Goal: Task Accomplishment & Management: Use online tool/utility

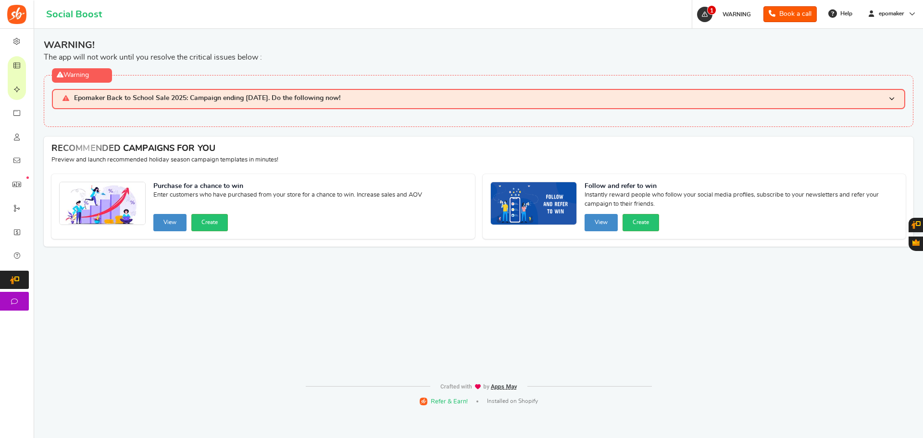
click at [188, 99] on span "Epomaker Back to School Sale 2025: Campaign ending [DATE]. Do the following now!" at bounding box center [207, 99] width 266 height 8
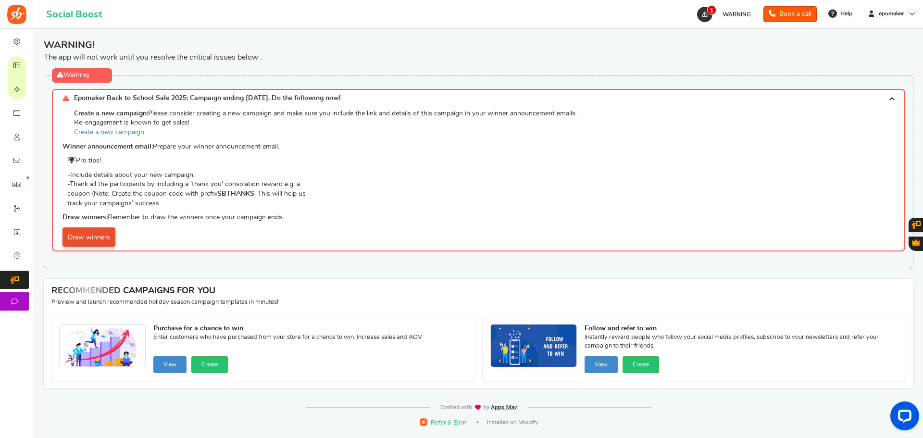
click at [97, 241] on link "Draw winners" at bounding box center [89, 236] width 53 height 19
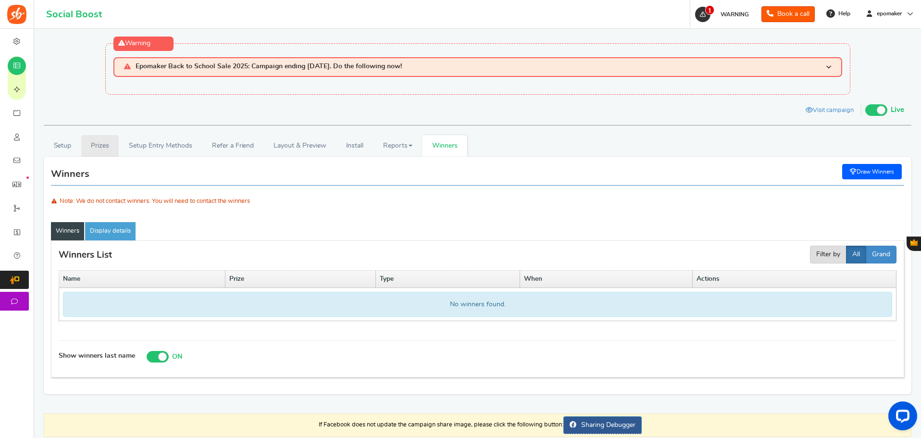
click at [110, 148] on link "Prizes" at bounding box center [100, 146] width 38 height 22
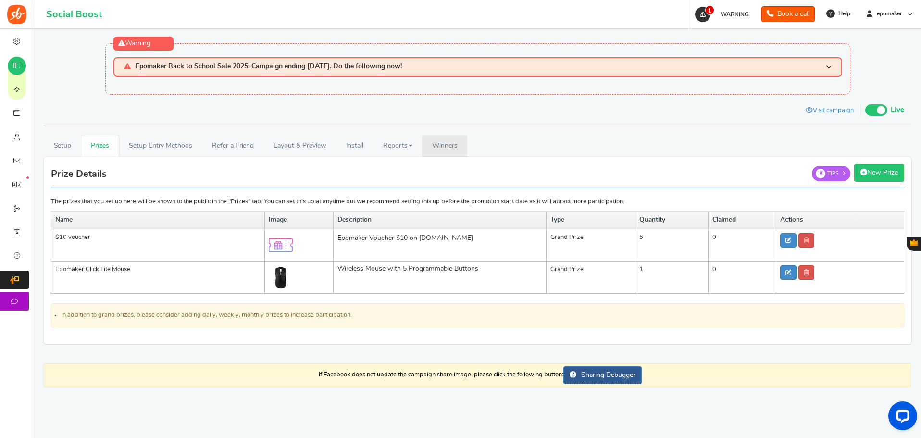
click at [445, 151] on link "Winners Winner Draw" at bounding box center [444, 146] width 45 height 22
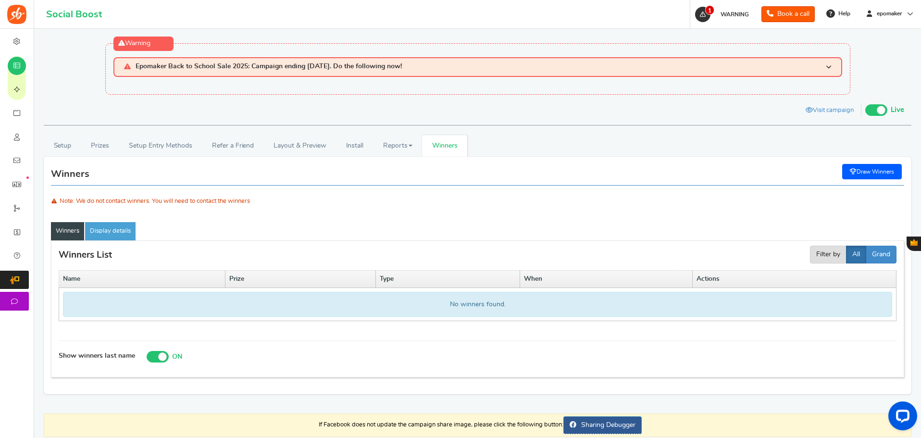
click at [872, 171] on link "Draw Winners" at bounding box center [872, 171] width 60 height 15
select select "random"
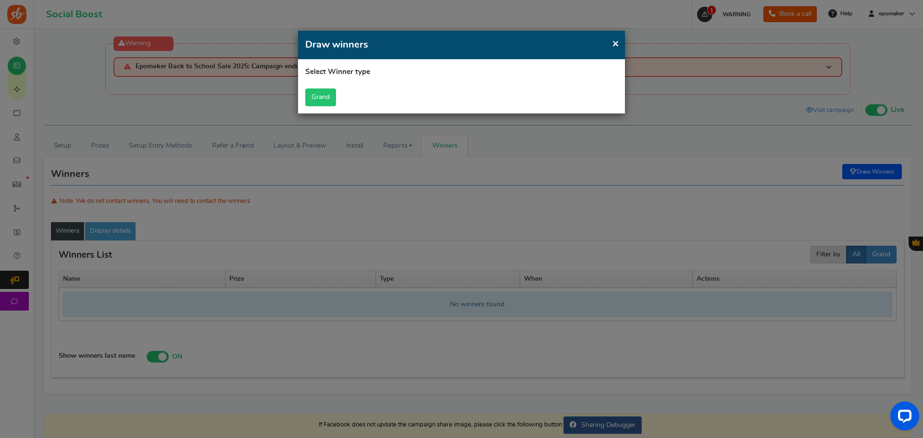
click at [312, 102] on button "Grand" at bounding box center [320, 97] width 31 height 18
select select "all"
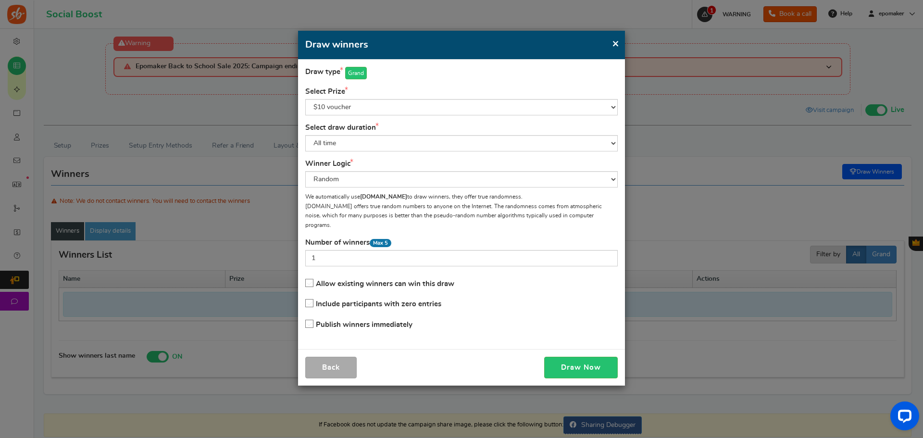
click at [448, 280] on span "Allow existing winners can win this draw" at bounding box center [385, 283] width 138 height 7
click at [306, 280] on input "Allow existing winners can win this draw" at bounding box center [306, 283] width 0 height 6
click at [424, 180] on select "Random Highest #entries Manual" at bounding box center [461, 179] width 313 height 16
click at [305, 171] on select "Random Highest #entries Manual" at bounding box center [461, 179] width 313 height 16
click at [379, 180] on select "Random Highest #entries Manual" at bounding box center [461, 179] width 313 height 16
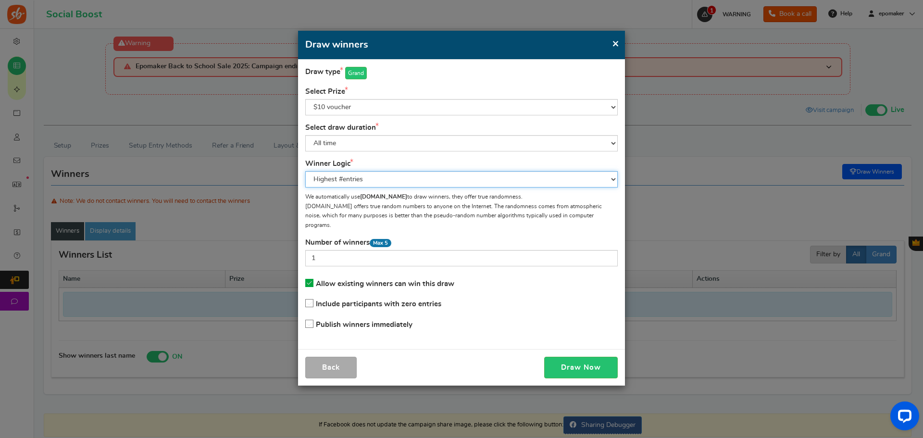
click at [305, 171] on select "Random Highest #entries Manual" at bounding box center [461, 179] width 313 height 16
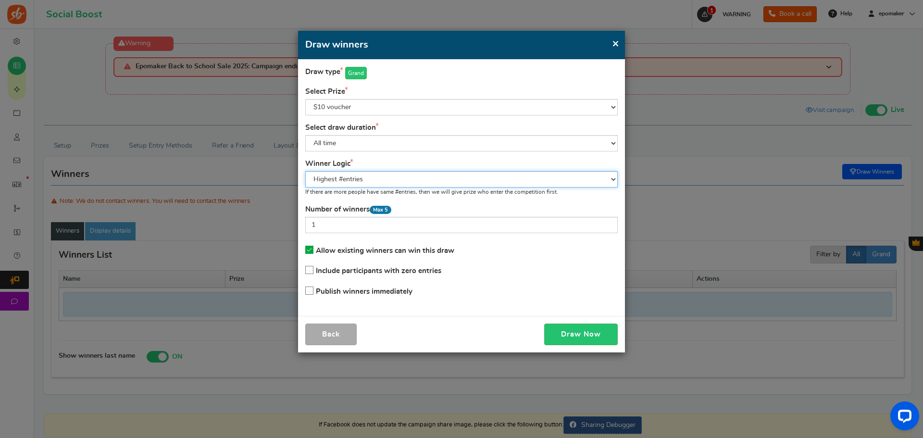
click at [382, 181] on select "Random Highest #entries Manual" at bounding box center [461, 179] width 313 height 16
select select "random"
click at [305, 171] on select "Random Highest #entries Manual" at bounding box center [461, 179] width 313 height 16
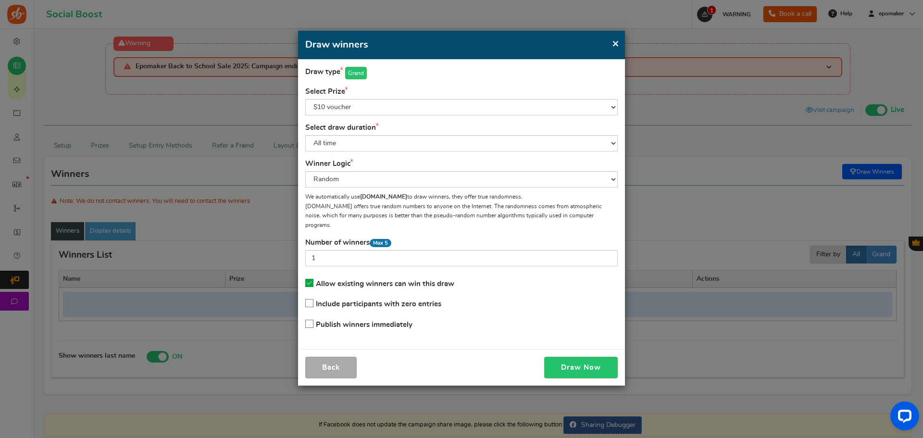
click at [313, 279] on icon at bounding box center [309, 283] width 8 height 8
click at [306, 280] on input "Allow existing winners can win this draw" at bounding box center [306, 283] width 0 height 6
click at [335, 253] on input "1" at bounding box center [461, 258] width 313 height 16
click at [613, 44] on span "×" at bounding box center [615, 44] width 7 height 12
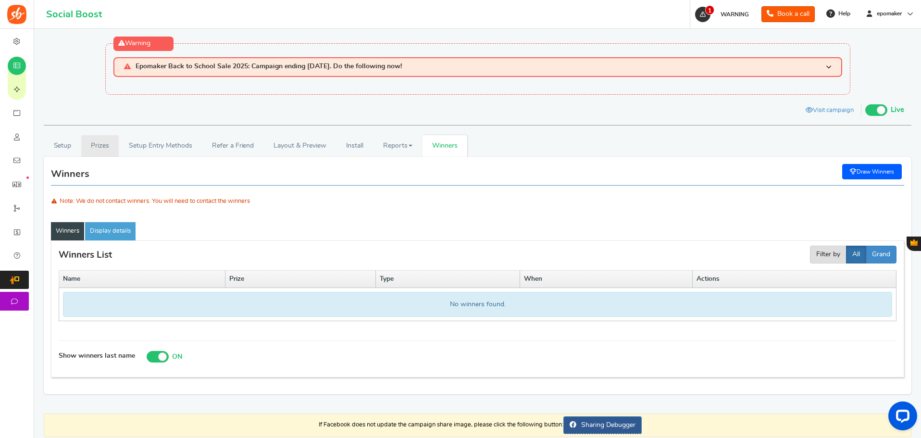
click at [101, 139] on link "Prizes" at bounding box center [100, 146] width 38 height 22
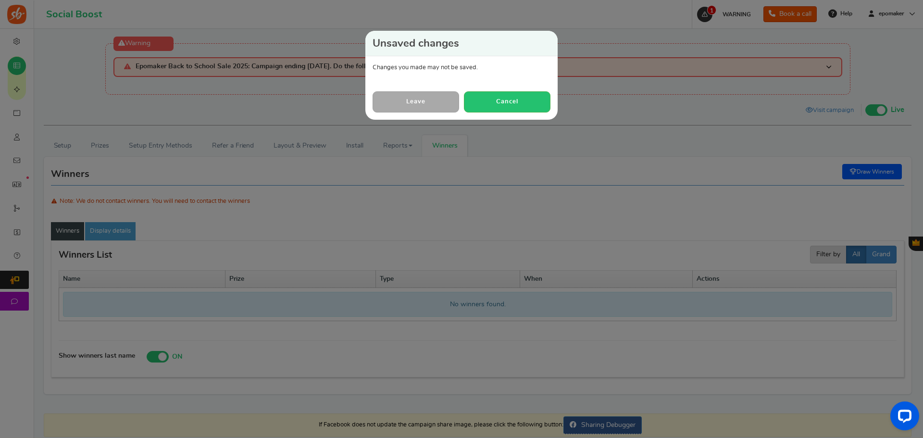
click at [444, 106] on link "Leave" at bounding box center [416, 101] width 87 height 21
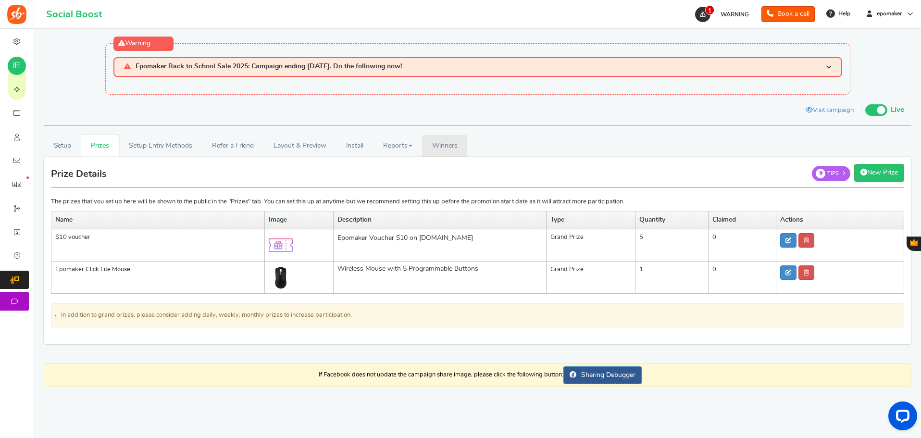
click at [431, 149] on link "Winners Winner Draw" at bounding box center [444, 146] width 45 height 22
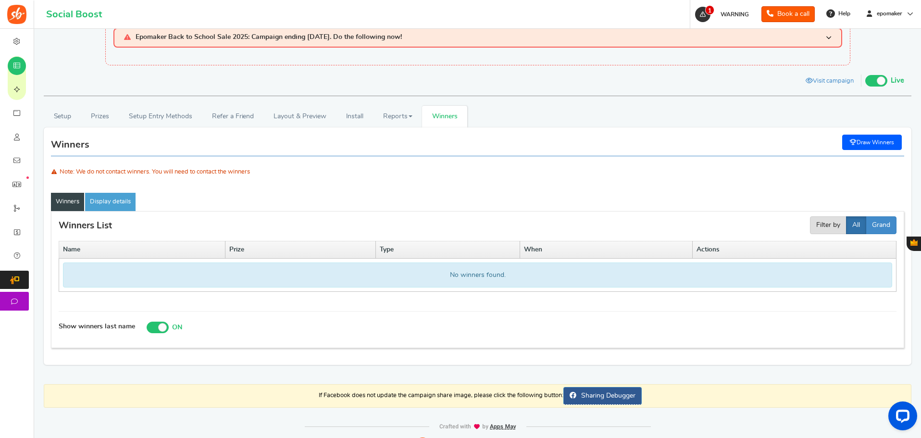
scroll to position [45, 0]
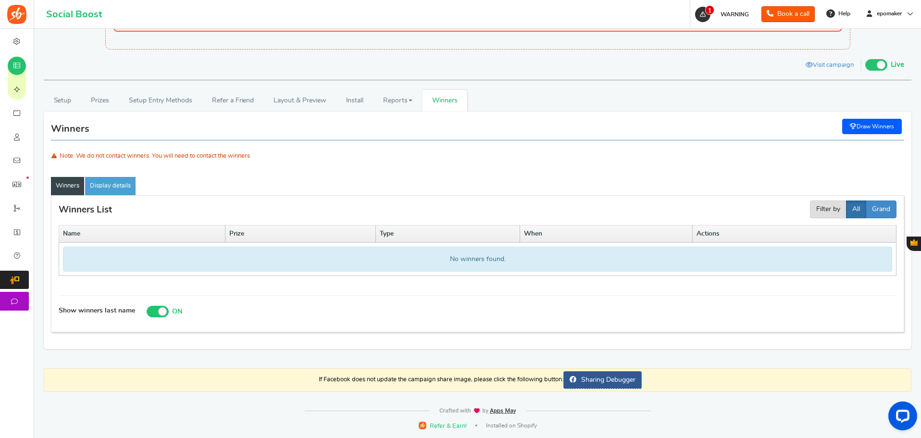
click at [882, 128] on link "Draw Winners" at bounding box center [872, 126] width 60 height 15
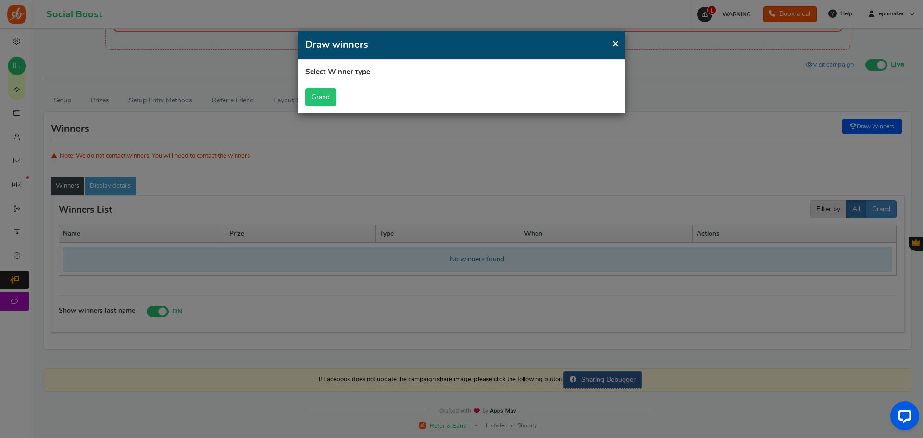
click at [328, 95] on button "Grand" at bounding box center [320, 97] width 31 height 18
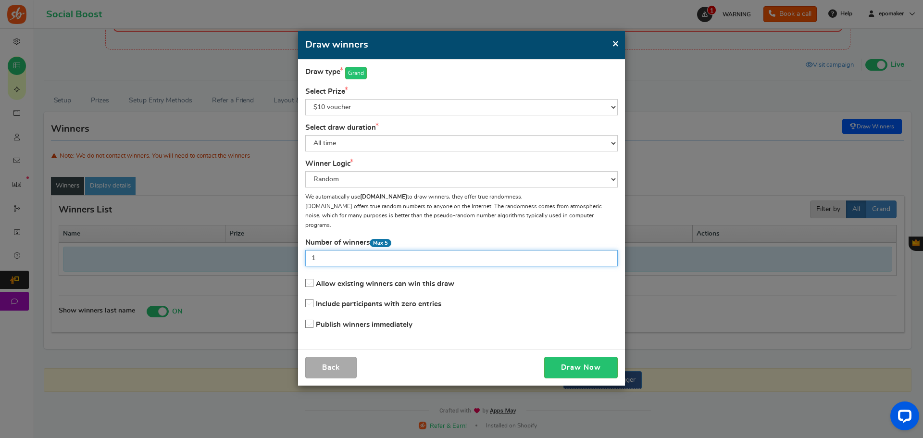
click at [347, 253] on input "1" at bounding box center [461, 258] width 313 height 16
type input "5"
drag, startPoint x: 317, startPoint y: 274, endPoint x: 456, endPoint y: 276, distance: 138.5
click at [456, 276] on div "Allow existing winners can win this draw Include participants with zero entries…" at bounding box center [461, 304] width 313 height 61
click at [602, 362] on button "Draw Now" at bounding box center [581, 368] width 74 height 22
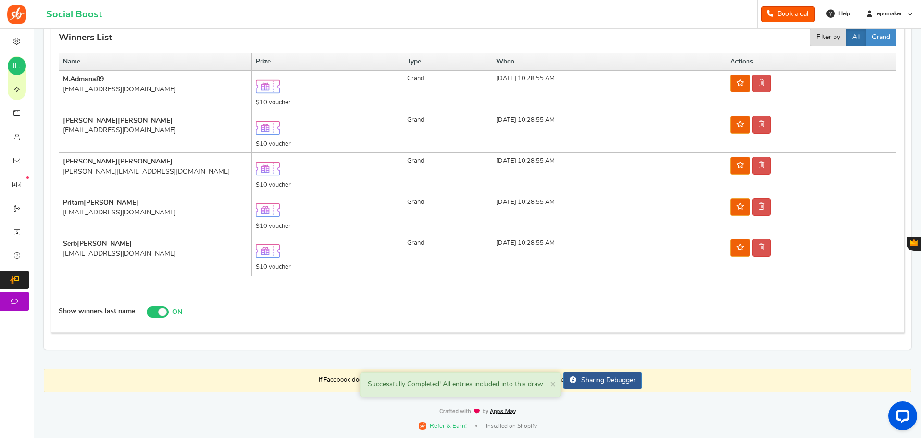
scroll to position [124, 0]
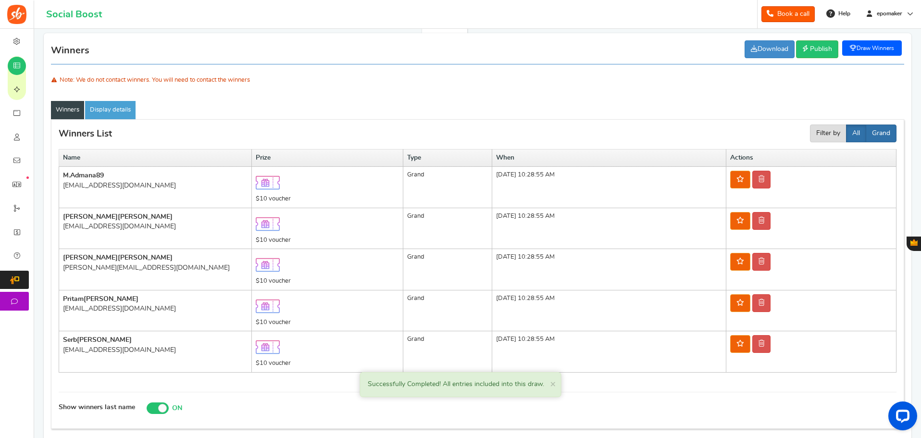
click at [873, 134] on button "Grand" at bounding box center [881, 134] width 31 height 18
click at [856, 134] on button "All" at bounding box center [856, 134] width 20 height 18
click at [861, 53] on link "Draw Winners" at bounding box center [872, 47] width 60 height 15
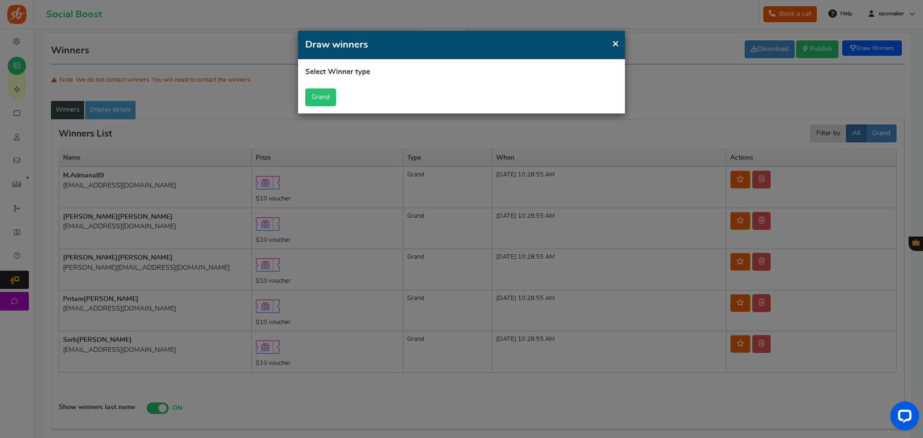
click at [315, 100] on button "Grand" at bounding box center [320, 97] width 31 height 18
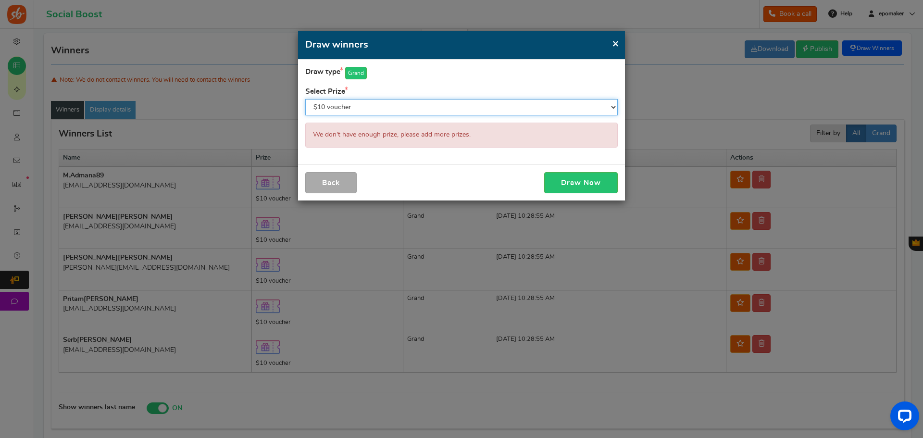
click at [375, 101] on select "$10 voucher Epomaker Click Lite Mouse" at bounding box center [461, 107] width 313 height 16
click at [305, 99] on select "$10 voucher Epomaker Click Lite Mouse" at bounding box center [461, 107] width 313 height 16
click at [369, 111] on select "$10 voucher Epomaker Click Lite Mouse" at bounding box center [461, 107] width 313 height 16
select select "26694"
click at [305, 99] on select "$10 voucher Epomaker Click Lite Mouse" at bounding box center [461, 107] width 313 height 16
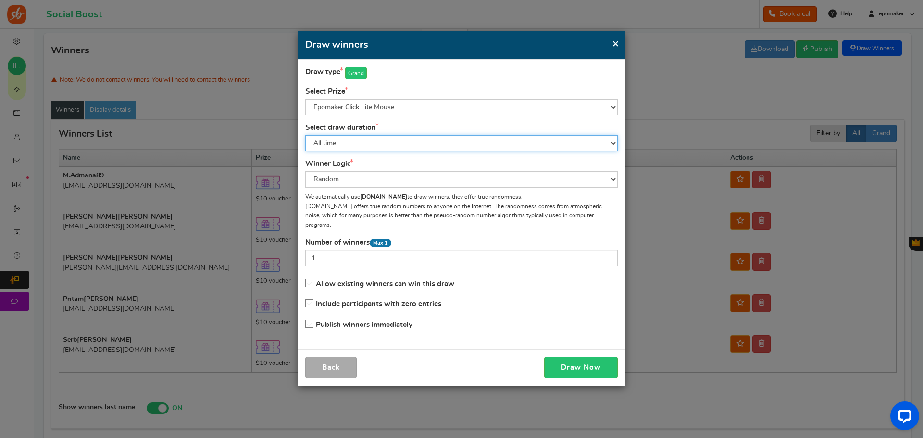
click at [367, 141] on select "All time [DATE] [DATE] The [DATE] Last 7 days This week (Sun - [DATE]) This wee…" at bounding box center [461, 143] width 313 height 16
click at [390, 120] on section "Draw type grand Select Prize $10 voucher Epomaker Click Lite Mouse We don't hav…" at bounding box center [461, 201] width 313 height 268
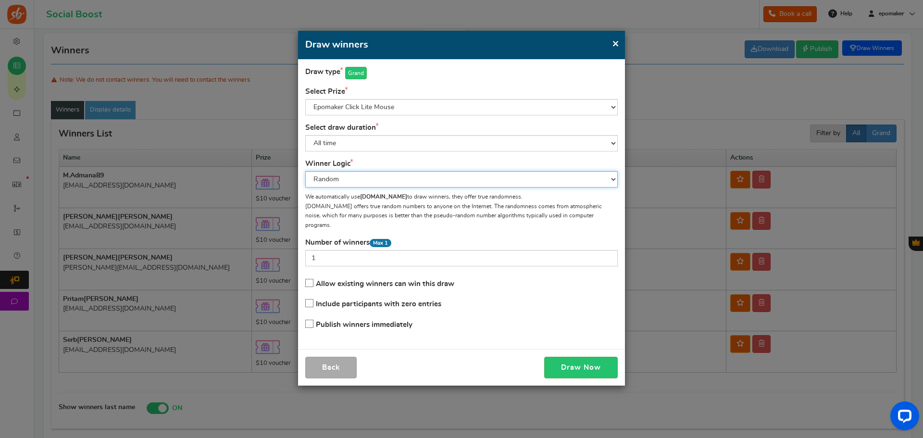
click at [402, 181] on select "Random Highest #entries Manual" at bounding box center [461, 179] width 313 height 16
select select "score"
click at [305, 171] on select "Random Highest #entries Manual" at bounding box center [461, 179] width 313 height 16
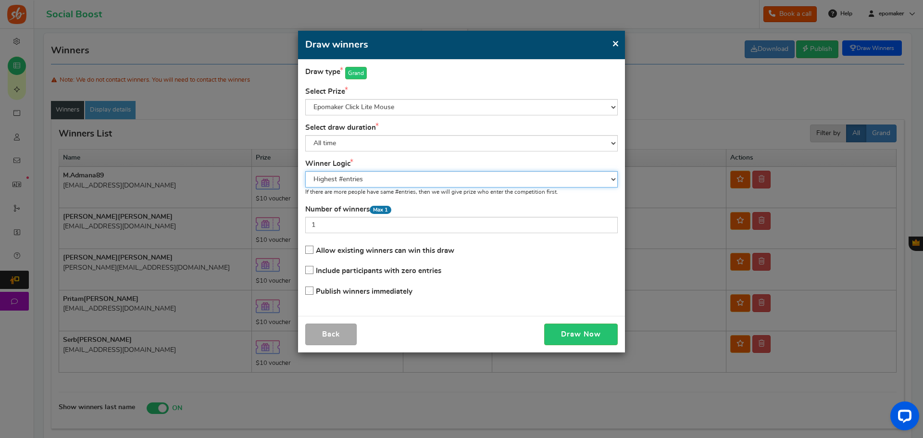
drag, startPoint x: 371, startPoint y: 176, endPoint x: 305, endPoint y: 181, distance: 66.6
click at [305, 181] on div "Select Winner type Warning! No prize found, Please add more prizes before do dr…" at bounding box center [461, 188] width 327 height 257
drag, startPoint x: 312, startPoint y: 179, endPoint x: 368, endPoint y: 178, distance: 56.3
click at [368, 178] on select "Random Highest #entries Manual" at bounding box center [461, 179] width 313 height 16
click at [580, 335] on button "Draw Now" at bounding box center [581, 335] width 74 height 22
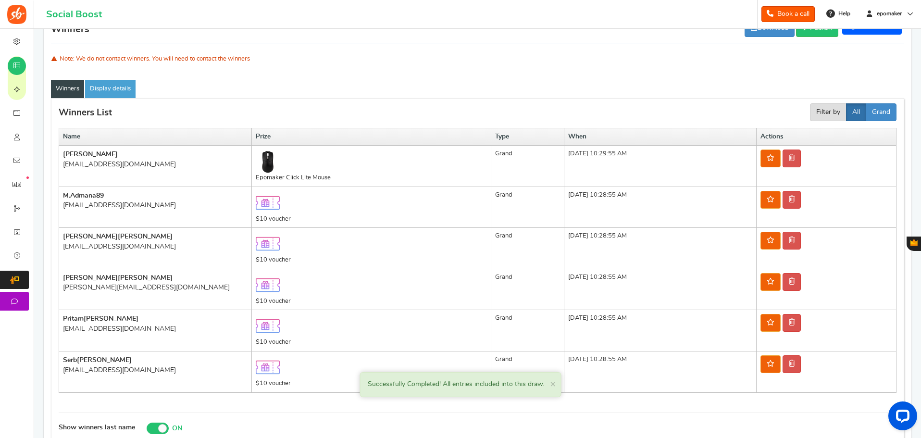
scroll to position [69, 0]
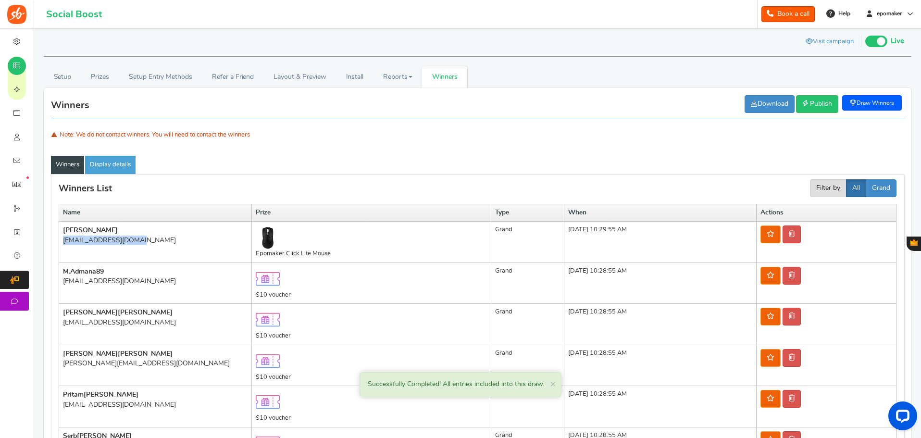
drag, startPoint x: 60, startPoint y: 242, endPoint x: 150, endPoint y: 243, distance: 89.9
click at [150, 243] on td "[PERSON_NAME] [EMAIL_ADDRESS][DOMAIN_NAME]" at bounding box center [155, 242] width 193 height 41
copy div "[EMAIL_ADDRESS][DOMAIN_NAME]"
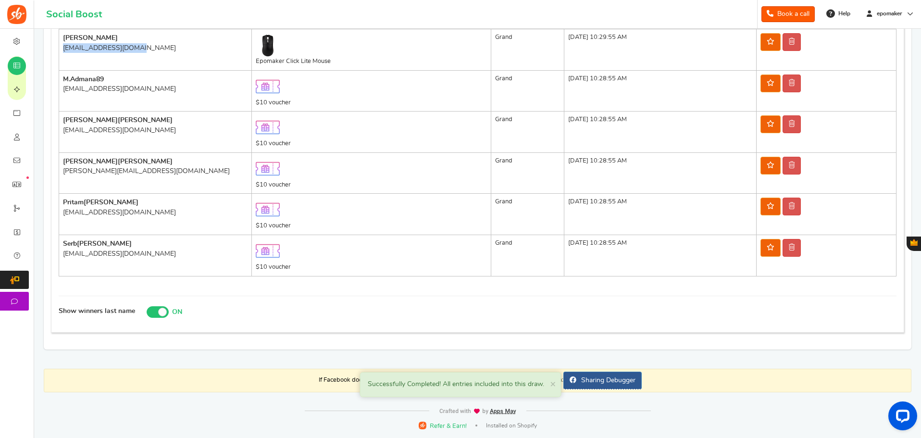
scroll to position [117, 0]
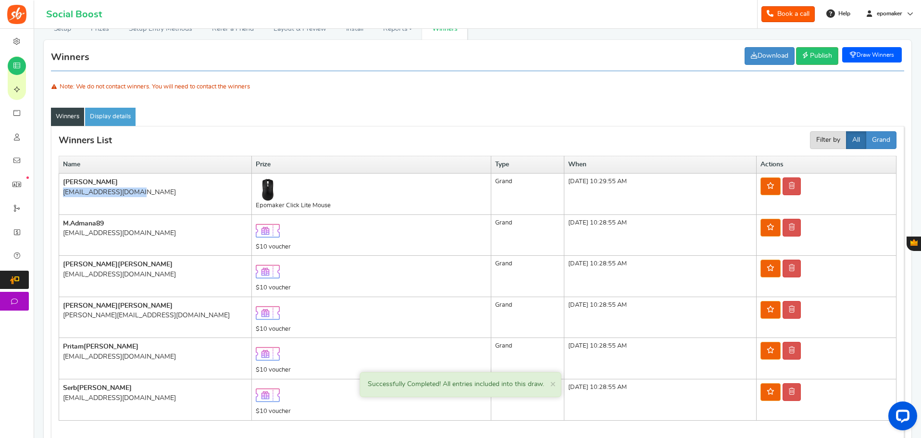
copy div "[EMAIL_ADDRESS][DOMAIN_NAME]"
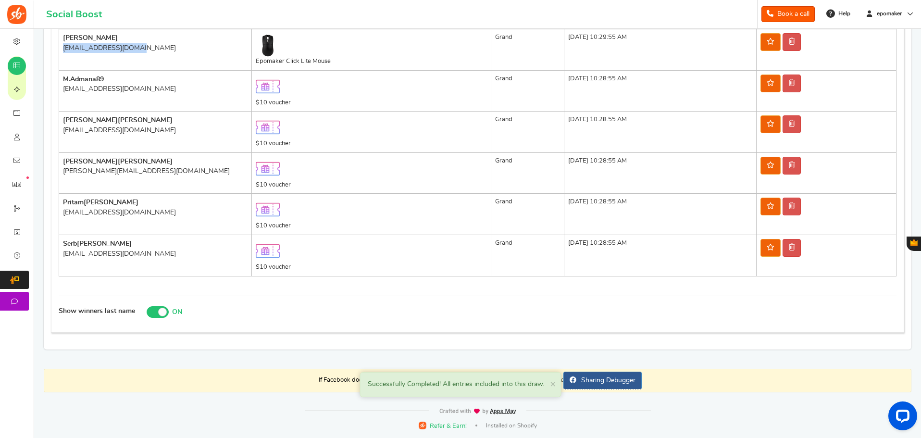
scroll to position [21, 0]
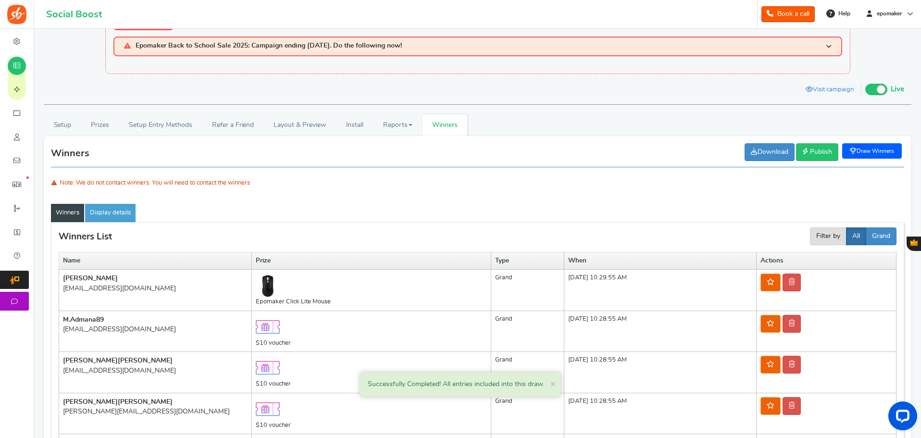
click at [867, 155] on link "Draw Winners" at bounding box center [872, 150] width 60 height 15
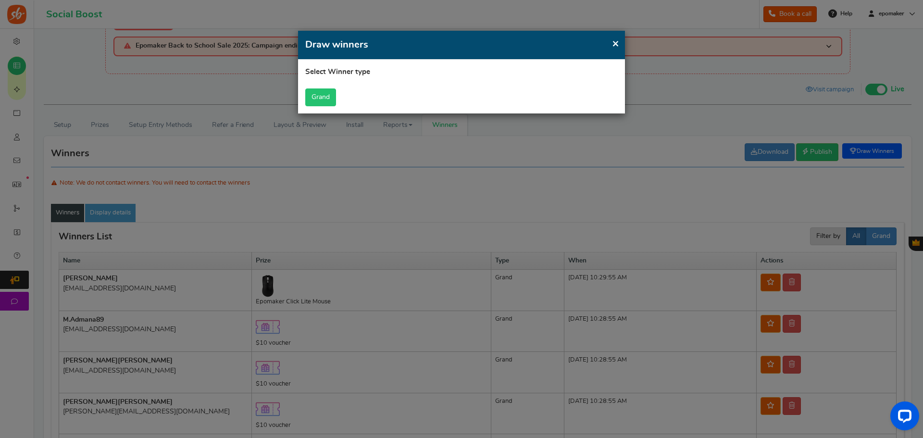
click at [324, 98] on button "Grand" at bounding box center [320, 97] width 31 height 18
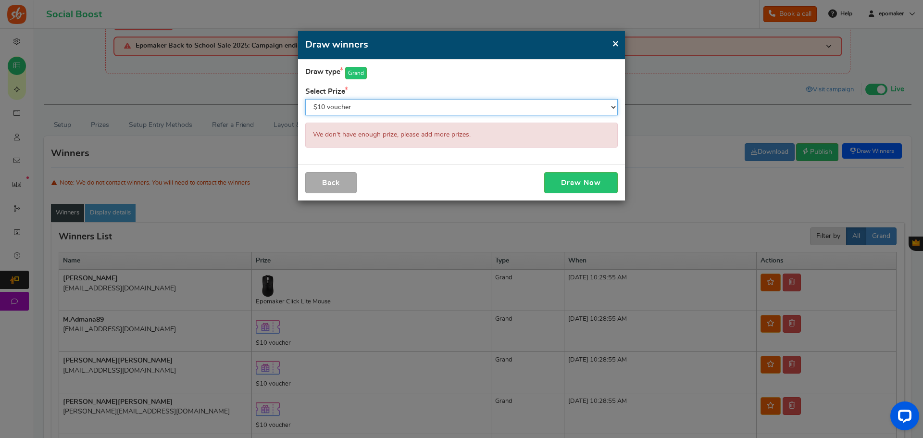
click at [387, 108] on select "$10 voucher Epomaker Click Lite Mouse" at bounding box center [461, 107] width 313 height 16
select select "26694"
click at [305, 99] on select "$10 voucher Epomaker Click Lite Mouse" at bounding box center [461, 107] width 313 height 16
click at [613, 42] on span "×" at bounding box center [615, 44] width 7 height 12
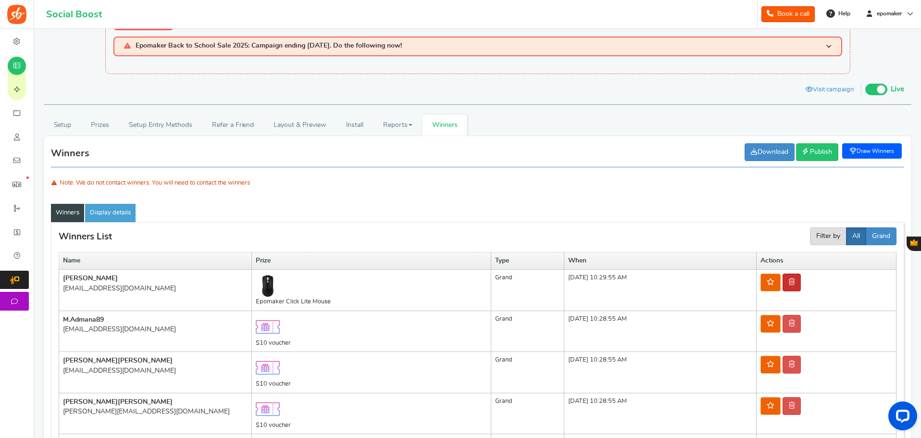
click at [795, 285] on icon at bounding box center [792, 281] width 6 height 7
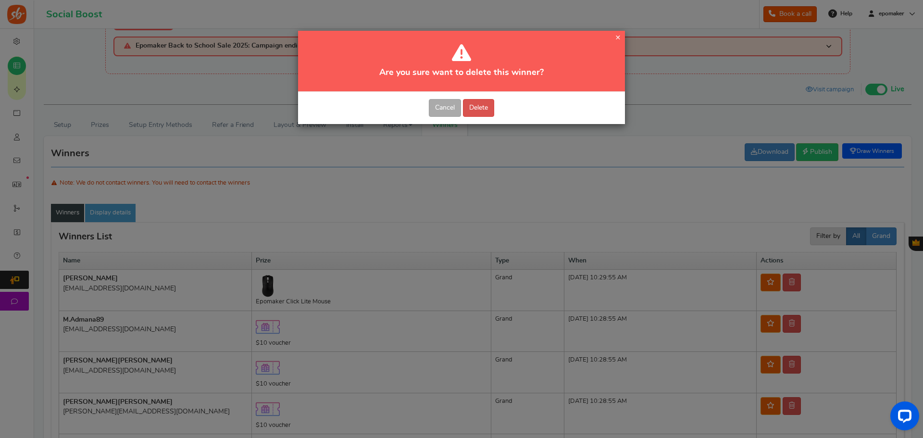
click at [618, 37] on span "×" at bounding box center [617, 37] width 5 height 9
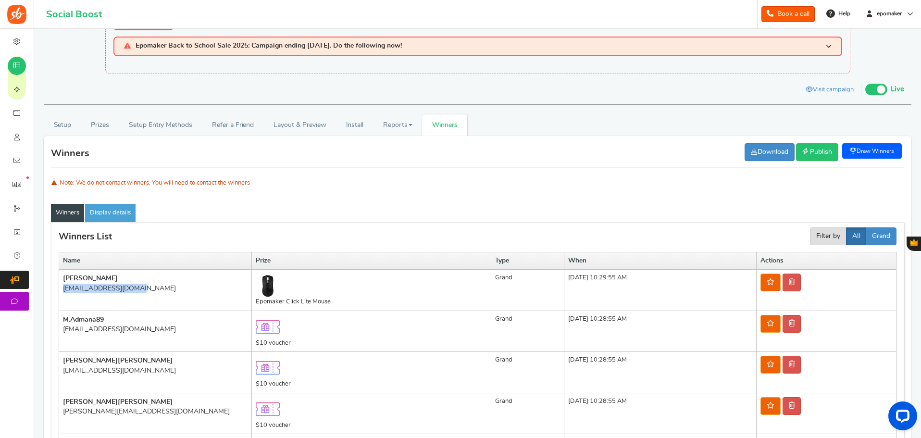
drag, startPoint x: 62, startPoint y: 291, endPoint x: 149, endPoint y: 299, distance: 87.4
click at [149, 299] on td "[PERSON_NAME] [EMAIL_ADDRESS][DOMAIN_NAME]" at bounding box center [155, 290] width 193 height 41
copy div "[EMAIL_ADDRESS][DOMAIN_NAME]"
click at [826, 156] on link "Publish Unpublish" at bounding box center [817, 152] width 42 height 18
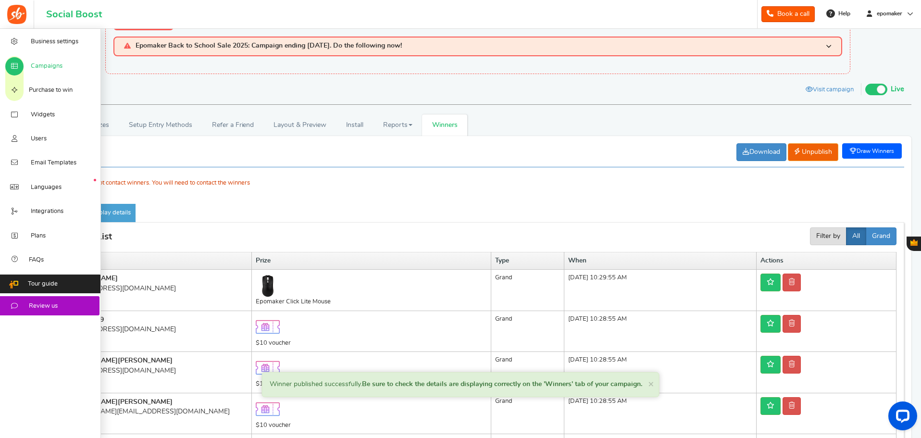
click at [48, 68] on span "Campaigns" at bounding box center [47, 66] width 32 height 9
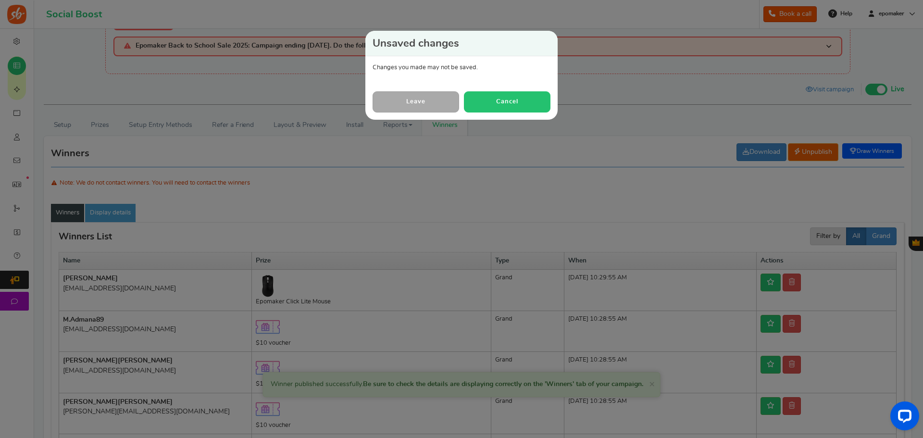
click at [502, 101] on button "Cancel" at bounding box center [507, 101] width 87 height 21
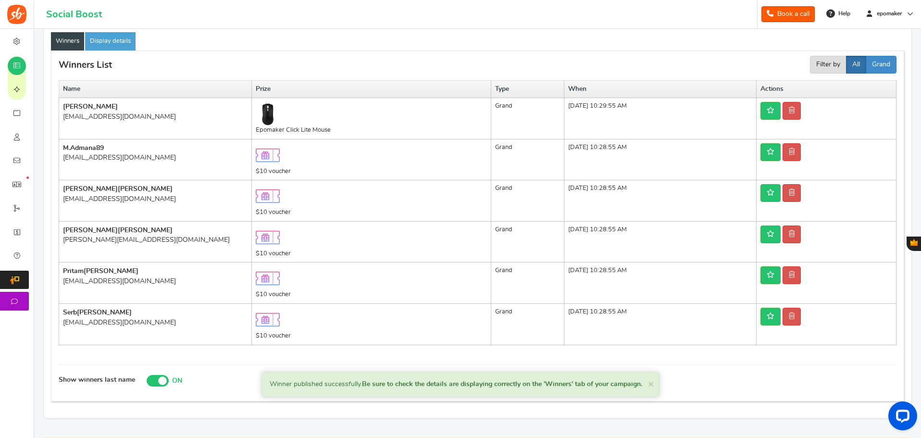
scroll to position [0, 0]
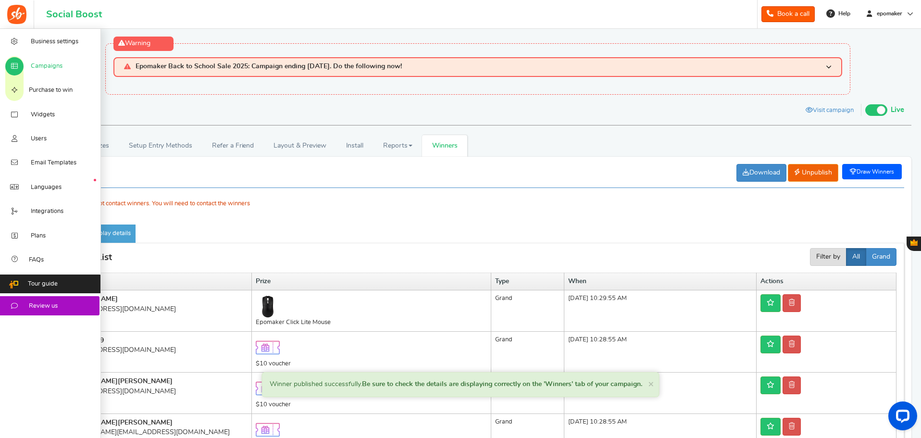
click at [49, 70] on span "Campaigns" at bounding box center [47, 66] width 32 height 9
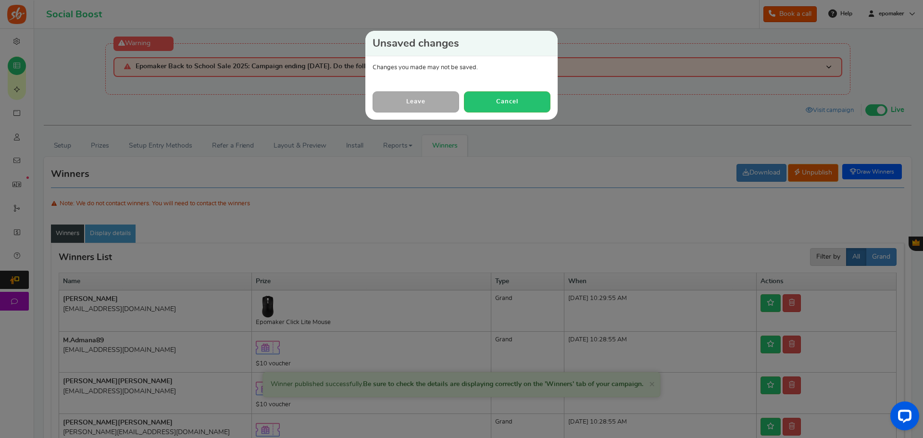
click at [433, 102] on link "Leave" at bounding box center [416, 101] width 87 height 21
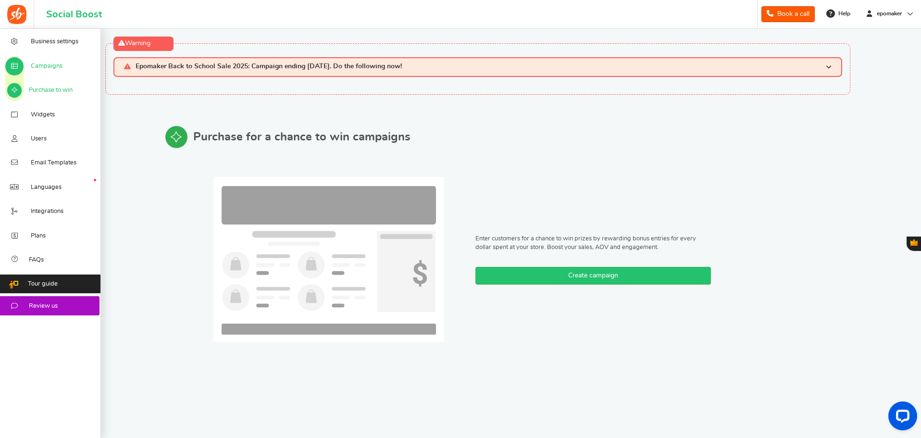
click at [53, 60] on link "Campaigns" at bounding box center [50, 65] width 101 height 24
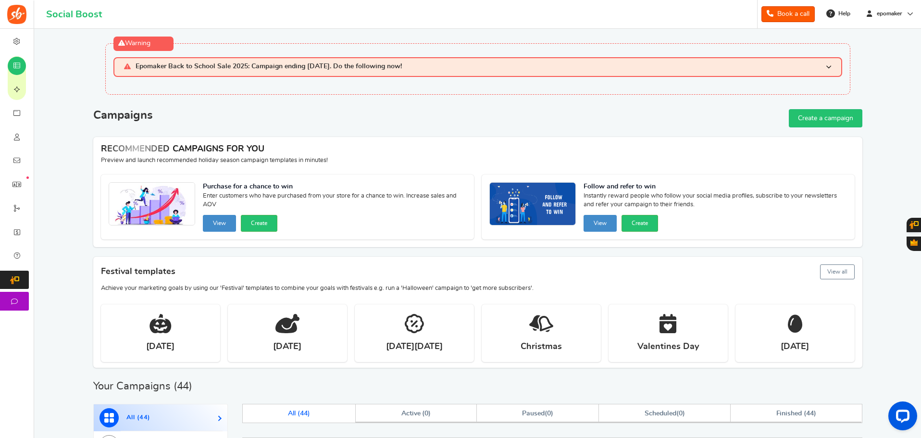
click at [834, 57] on h3 "Epomaker Back to School Sale 2025: Campaign ending [DATE]. Do the following now!" at bounding box center [477, 67] width 729 height 20
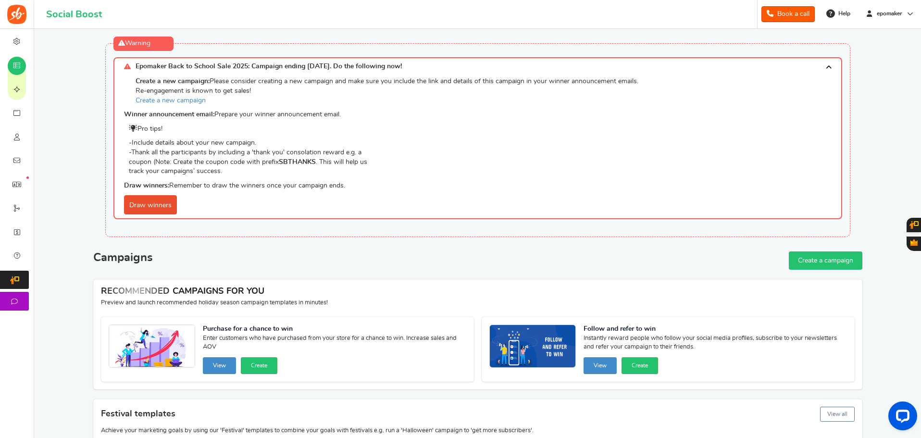
click at [834, 57] on h3 "Epomaker Back to School Sale 2025: Campaign ending [DATE]. Do the following now!" at bounding box center [477, 66] width 729 height 19
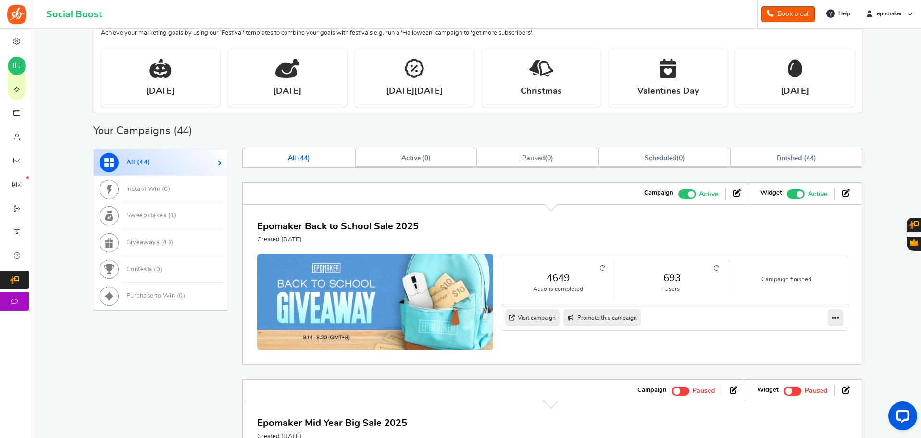
scroll to position [337, 0]
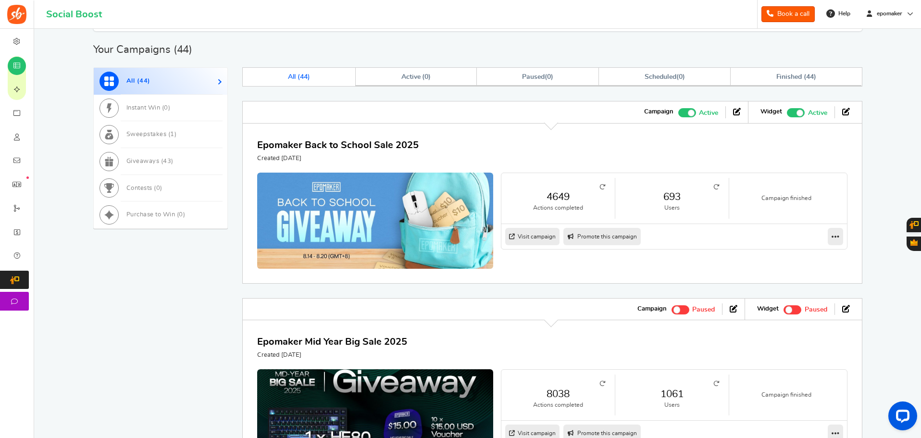
click at [717, 189] on icon at bounding box center [717, 187] width 6 height 6
drag, startPoint x: 256, startPoint y: 140, endPoint x: 417, endPoint y: 143, distance: 160.6
click at [417, 143] on div "Epomaker Back to School Sale 2025 Created [DATE] 4649 Actions completed 693 Use…" at bounding box center [552, 203] width 620 height 161
copy link "Epomaker Back to School Sale 2025"
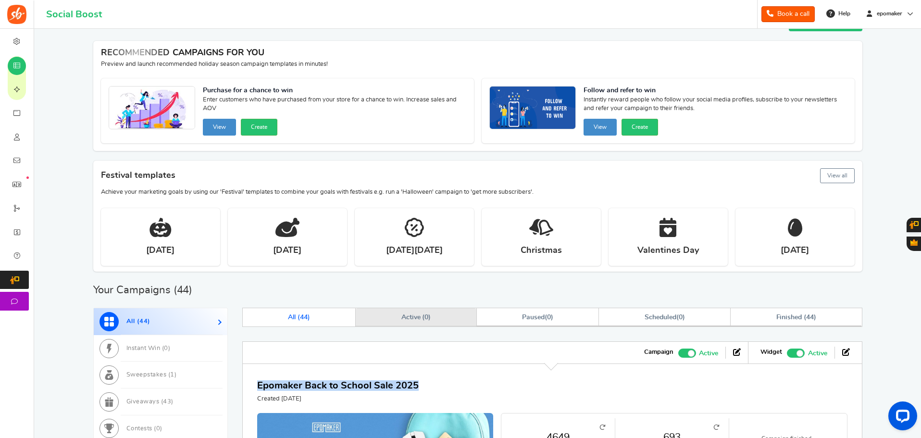
scroll to position [0, 0]
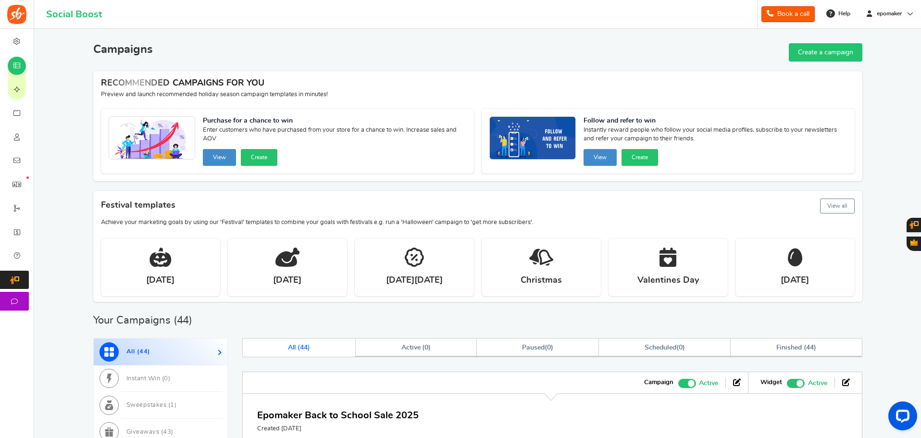
scroll to position [192, 0]
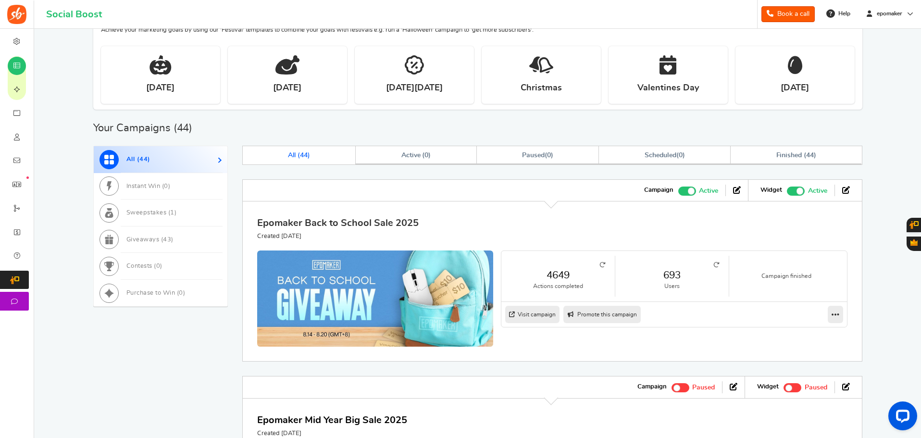
click at [389, 225] on link "Epomaker Back to School Sale 2025" at bounding box center [338, 223] width 162 height 10
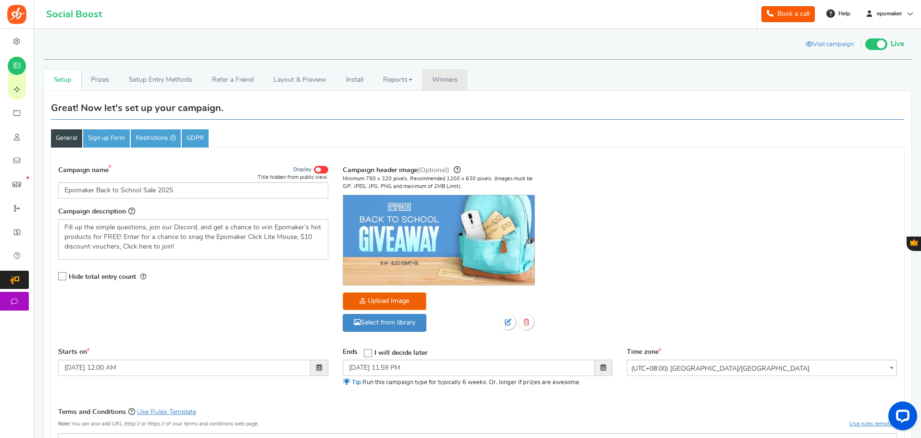
click at [440, 83] on link "Winners Winner Draw" at bounding box center [444, 80] width 45 height 22
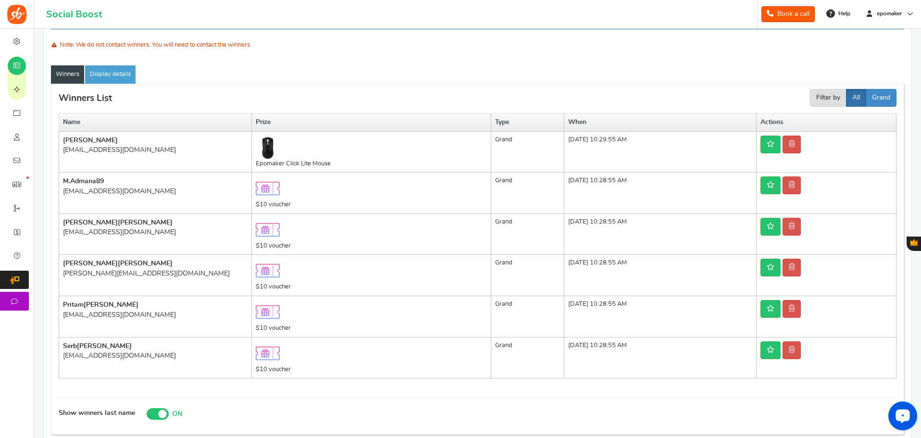
scroll to position [96, 0]
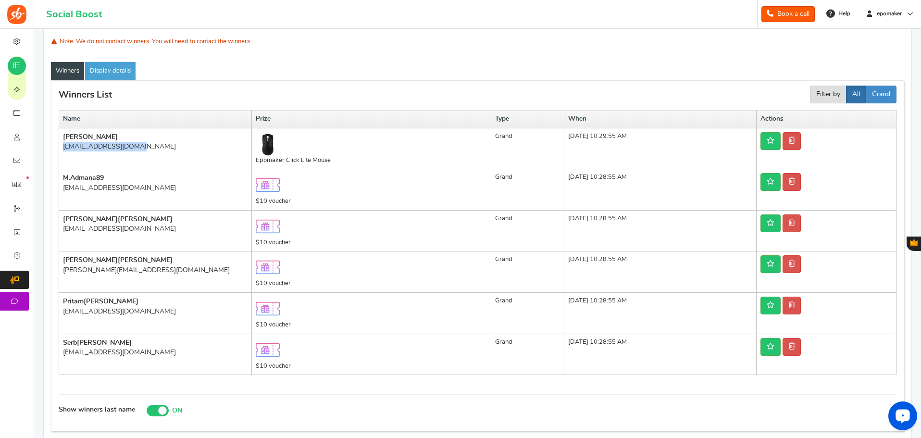
drag, startPoint x: 62, startPoint y: 151, endPoint x: 142, endPoint y: 150, distance: 80.3
click at [142, 150] on td "[PERSON_NAME] [EMAIL_ADDRESS][DOMAIN_NAME]" at bounding box center [155, 148] width 193 height 41
copy div "[EMAIL_ADDRESS][DOMAIN_NAME]"
drag, startPoint x: 63, startPoint y: 189, endPoint x: 153, endPoint y: 189, distance: 89.4
click at [153, 189] on div "[EMAIL_ADDRESS][DOMAIN_NAME]" at bounding box center [155, 188] width 185 height 10
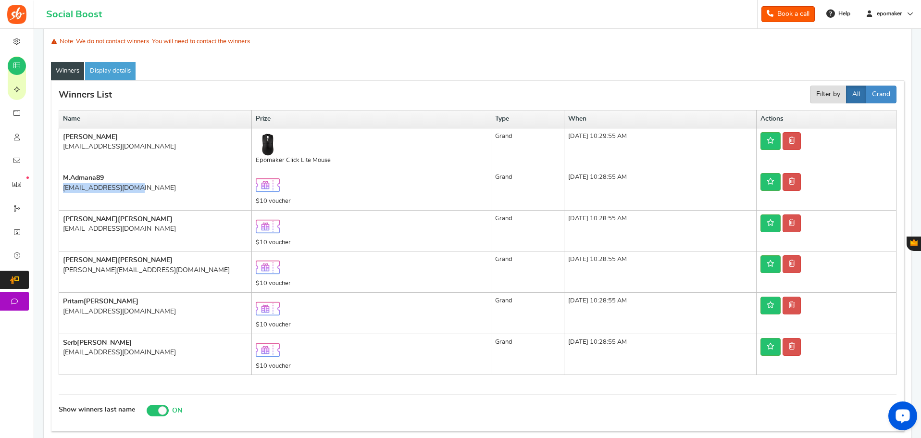
copy div "[EMAIL_ADDRESS][DOMAIN_NAME]"
drag, startPoint x: 62, startPoint y: 228, endPoint x: 135, endPoint y: 230, distance: 72.6
click at [135, 230] on td "Sabrina Friel sfriel222@gmail.com" at bounding box center [155, 230] width 193 height 41
copy div "[EMAIL_ADDRESS][DOMAIN_NAME]"
drag, startPoint x: 62, startPoint y: 267, endPoint x: 61, endPoint y: 191, distance: 75.5
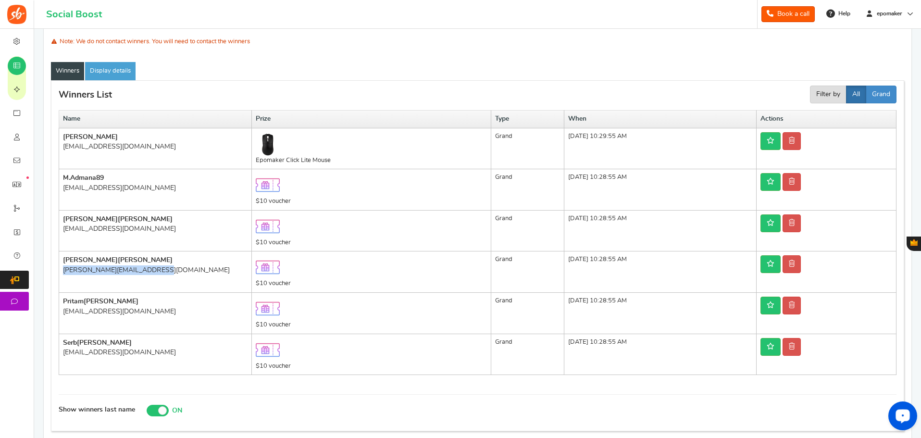
click at [164, 271] on td "Jonathan Dooley jonathan.dooley23@gmail.com" at bounding box center [155, 271] width 193 height 41
click at [57, 175] on div "Winners List Filter by All Daily Weekly Monthly Grand Name Prize Type When Acti…" at bounding box center [477, 255] width 853 height 351
drag, startPoint x: 63, startPoint y: 188, endPoint x: 153, endPoint y: 192, distance: 91.0
click at [153, 192] on td "m.admana89 m.admana89@gmail.com" at bounding box center [155, 189] width 193 height 41
drag, startPoint x: 63, startPoint y: 268, endPoint x: 200, endPoint y: 284, distance: 137.9
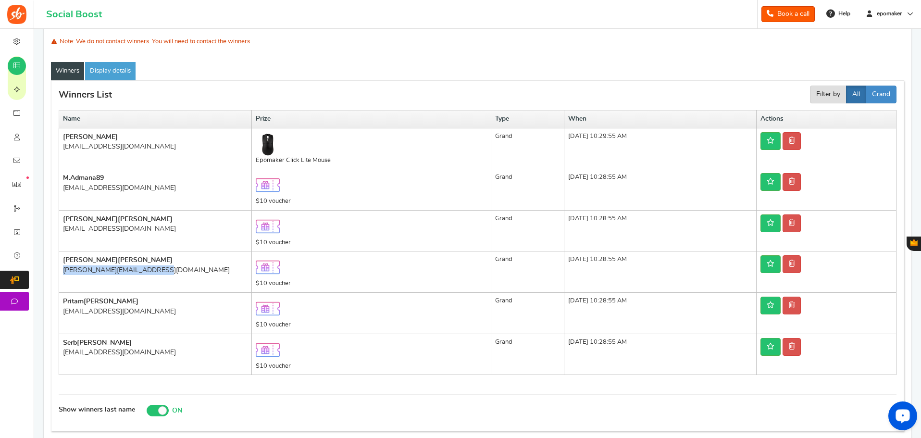
click at [200, 284] on td "Jonathan Dooley jonathan.dooley23@gmail.com" at bounding box center [155, 271] width 193 height 41
copy div "[PERSON_NAME][EMAIL_ADDRESS][DOMAIN_NAME]"
drag, startPoint x: 59, startPoint y: 313, endPoint x: 161, endPoint y: 312, distance: 101.5
click at [161, 312] on td "Pritam Swain ranjanprit35@gmail.com" at bounding box center [155, 312] width 193 height 41
copy div "[EMAIL_ADDRESS][DOMAIN_NAME]"
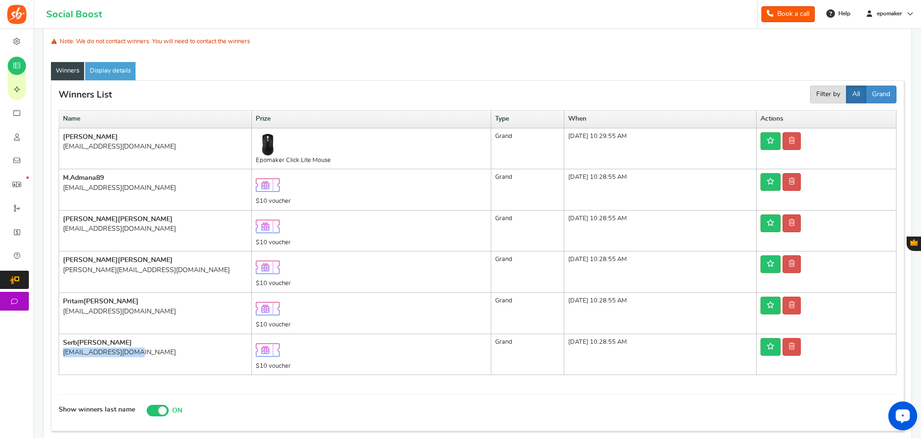
drag, startPoint x: 63, startPoint y: 352, endPoint x: 158, endPoint y: 352, distance: 95.7
click at [158, 352] on td "Serb Rebeca minboongin@gmail.com" at bounding box center [155, 354] width 193 height 41
copy div "[EMAIL_ADDRESS][DOMAIN_NAME]"
